Goal: Use online tool/utility: Utilize a website feature to perform a specific function

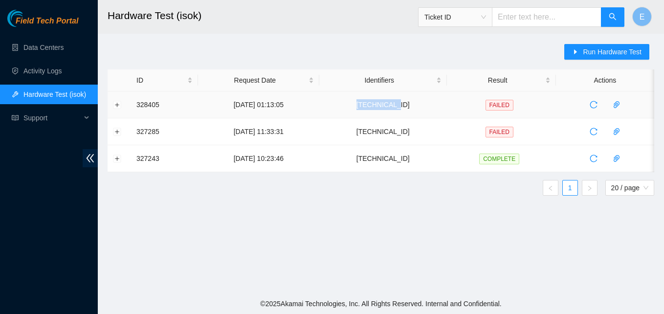
drag, startPoint x: 381, startPoint y: 106, endPoint x: 415, endPoint y: 107, distance: 34.3
click at [415, 107] on td "[TECHNICAL_ID]" at bounding box center [384, 105] width 128 height 27
copy td "[TECHNICAL_ID]"
click at [595, 52] on span "Run Hardware Test" at bounding box center [612, 51] width 59 height 11
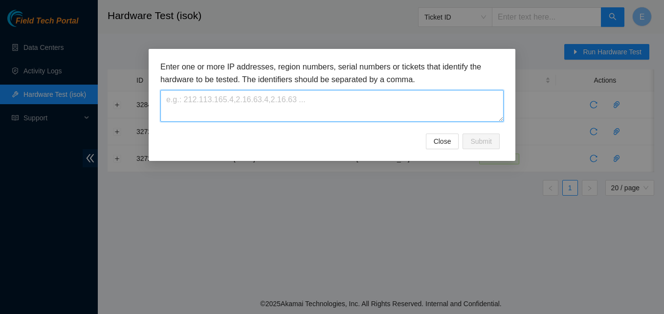
click at [236, 97] on textarea at bounding box center [331, 106] width 343 height 32
paste textarea "[TECHNICAL_ID]"
type textarea "[TECHNICAL_ID]"
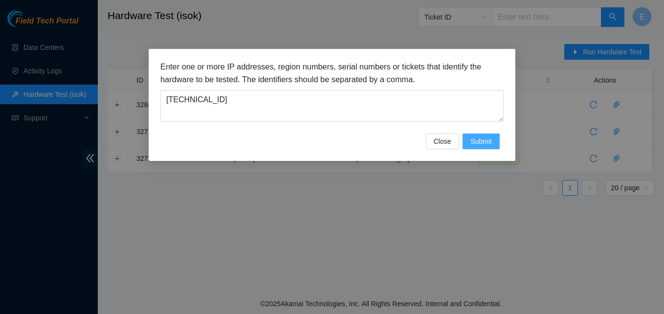
click at [481, 140] on span "Submit" at bounding box center [482, 141] width 22 height 11
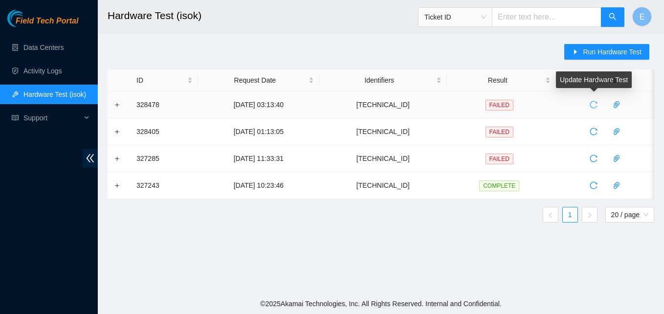
click at [592, 104] on icon "reload" at bounding box center [594, 105] width 8 height 8
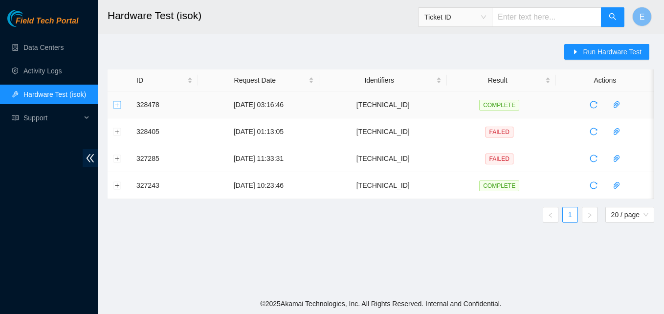
click at [115, 105] on button "Expand row" at bounding box center [118, 105] width 8 height 8
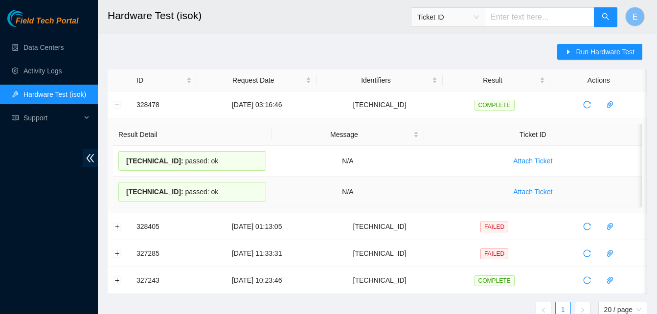
drag, startPoint x: 206, startPoint y: 194, endPoint x: 122, endPoint y: 193, distance: 83.7
click at [122, 193] on div "[TECHNICAL_ID] : passed: ok" at bounding box center [192, 192] width 148 height 20
copy div "[TECHNICAL_ID] : passed: ok"
